Goal: Understand process/instructions: Learn how to perform a task or action

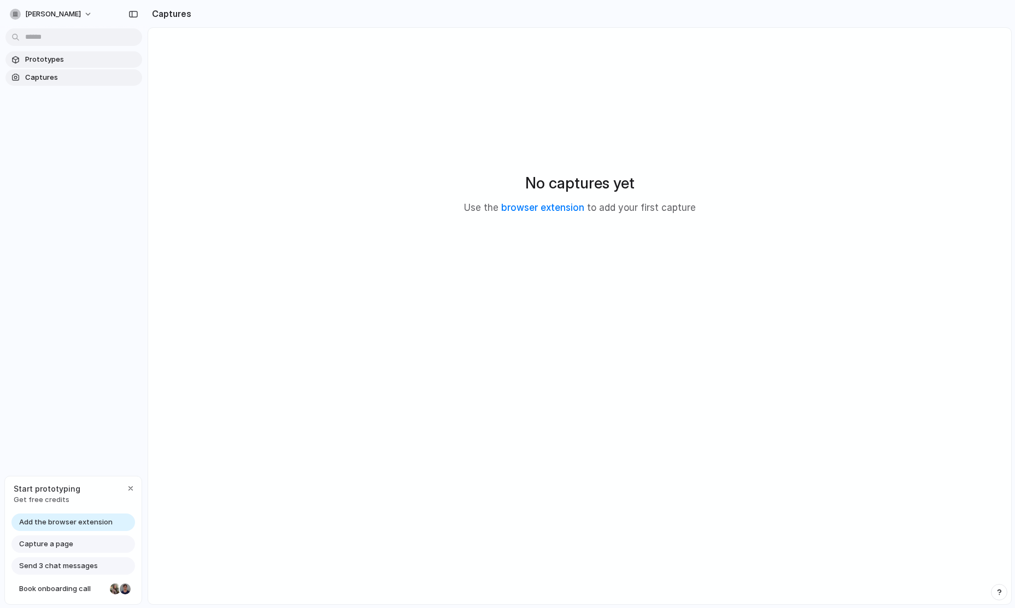
click at [29, 54] on link "Prototypes" at bounding box center [73, 59] width 137 height 16
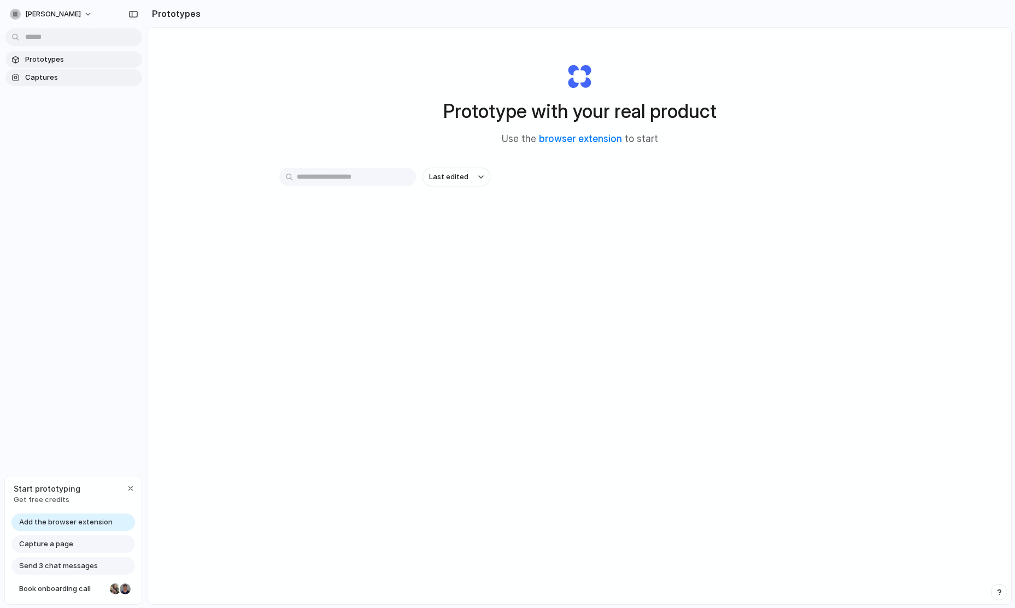
click at [37, 72] on span "Captures" at bounding box center [81, 77] width 113 height 11
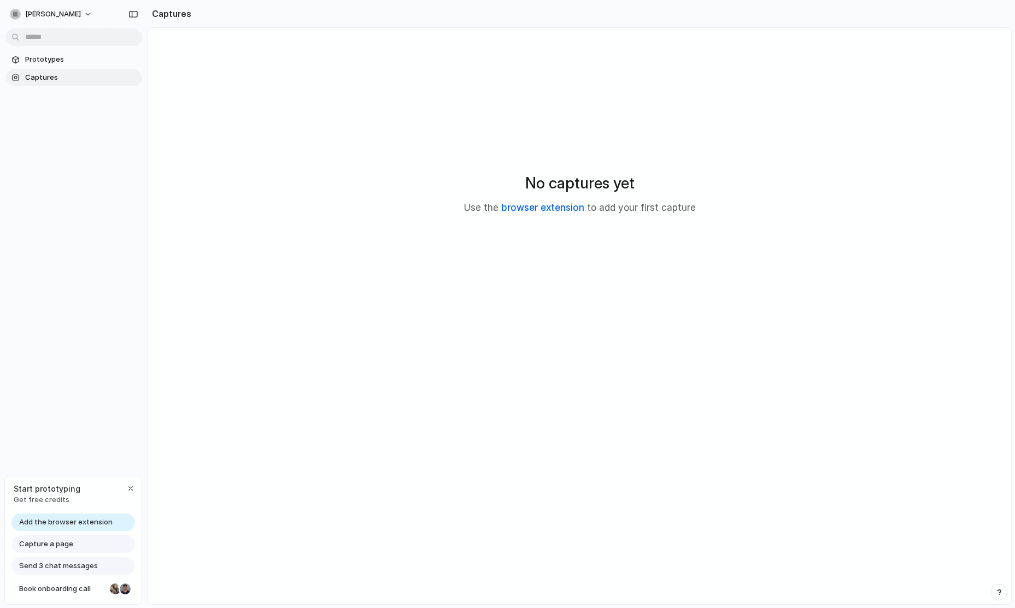
click at [546, 209] on link "browser extension" at bounding box center [542, 207] width 83 height 11
click at [36, 496] on span "Get free credits" at bounding box center [47, 500] width 67 height 11
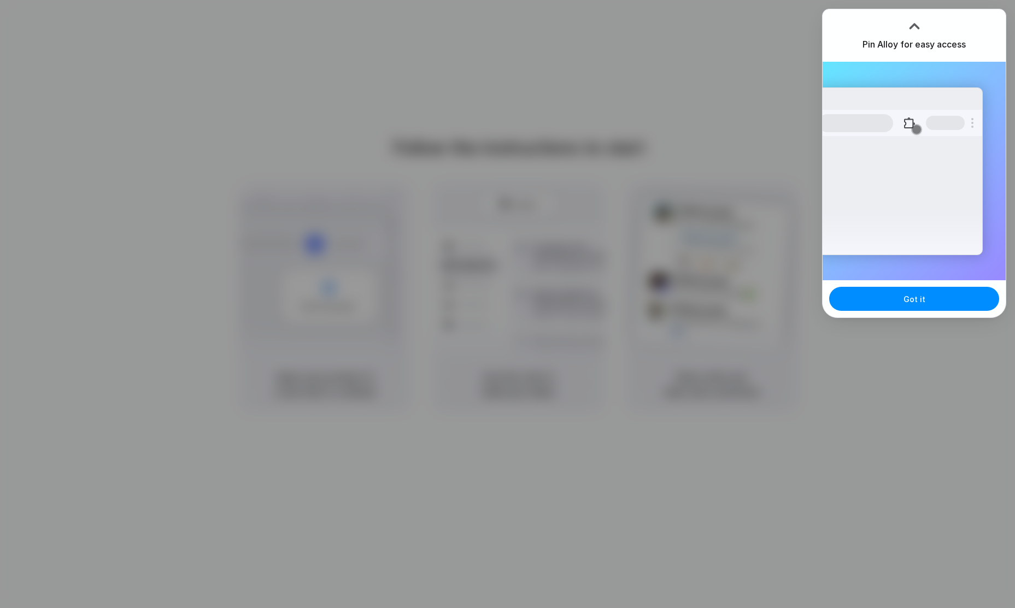
click at [919, 28] on div at bounding box center [914, 25] width 16 height 16
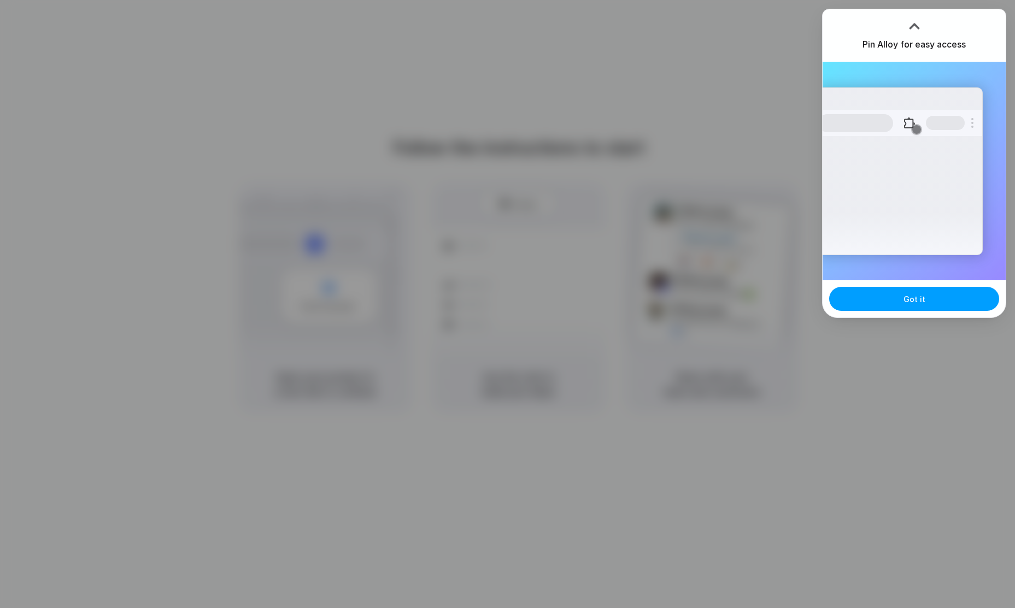
click at [909, 299] on span "Got it" at bounding box center [914, 299] width 22 height 11
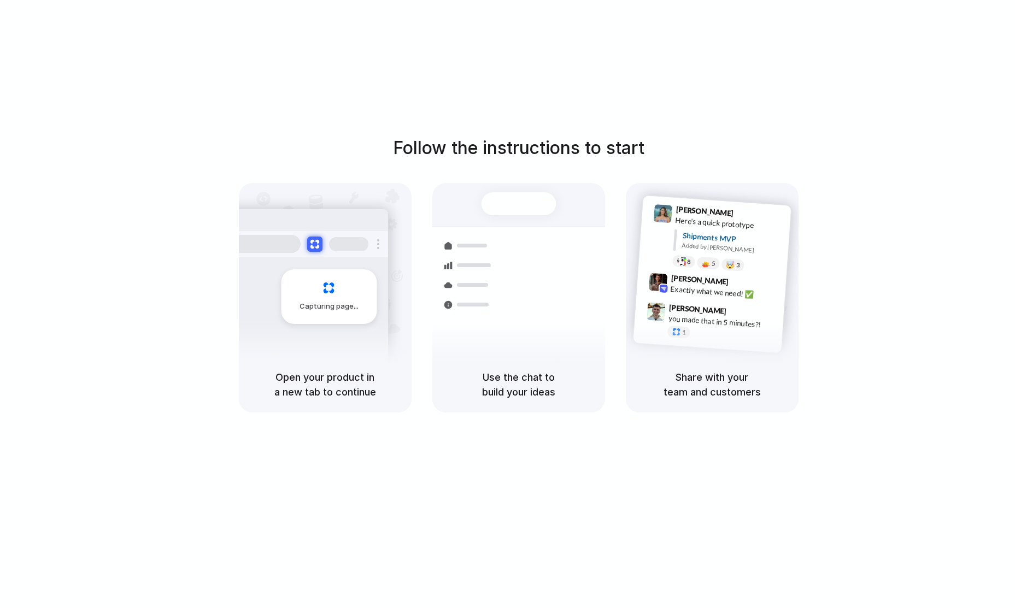
click at [671, 13] on div "Follow the instructions to start Capturing page Open your product in a new tab …" at bounding box center [518, 315] width 1037 height 630
